Goal: Register for event/course

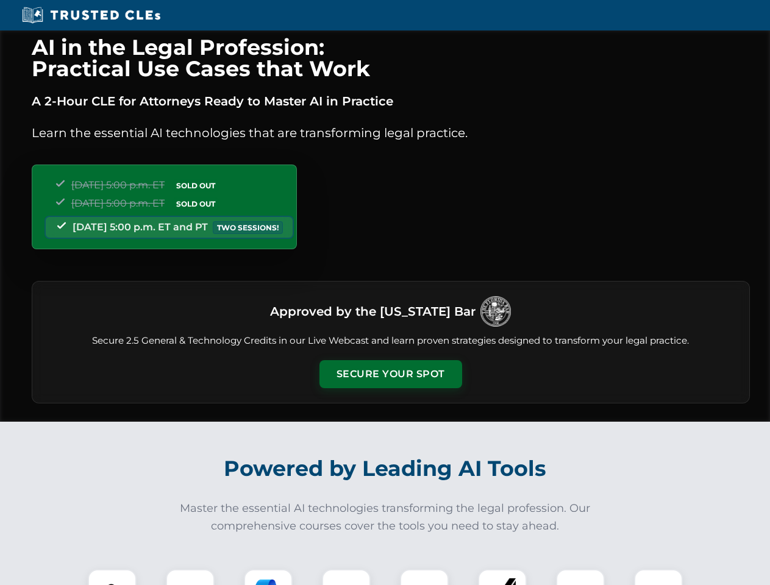
click at [390, 374] on button "Secure Your Spot" at bounding box center [391, 374] width 143 height 28
click at [112, 577] on img at bounding box center [112, 593] width 35 height 35
